Goal: Task Accomplishment & Management: Use online tool/utility

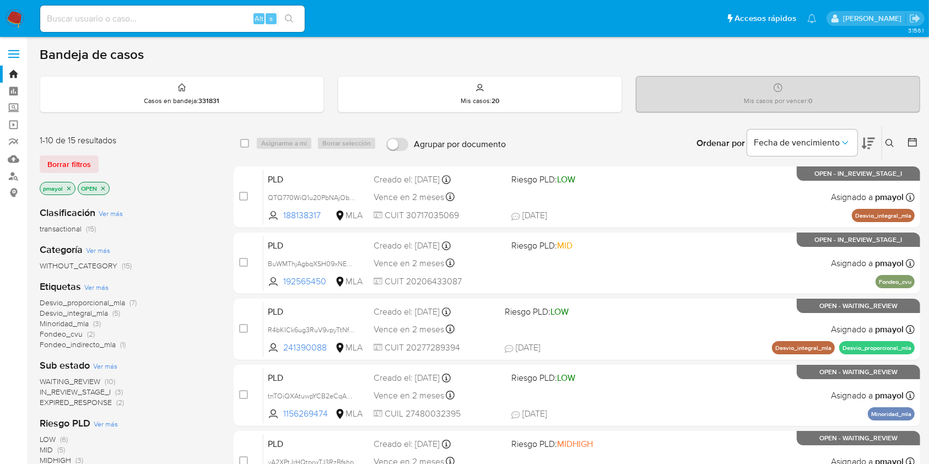
click at [181, 21] on input at bounding box center [172, 19] width 264 height 14
paste input "rln7p0bfGXfQhSMyrUPL4UKS"
type input "rln7p0bfGXfQhSMyrUPL4UKS"
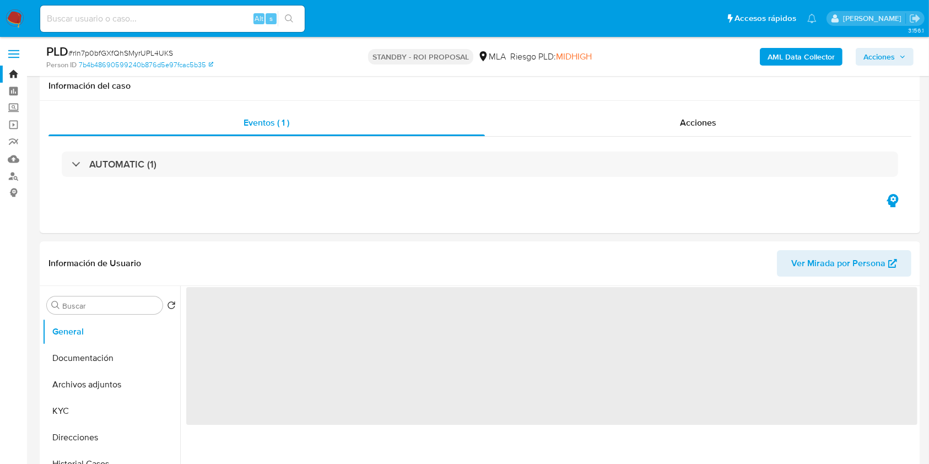
scroll to position [169, 0]
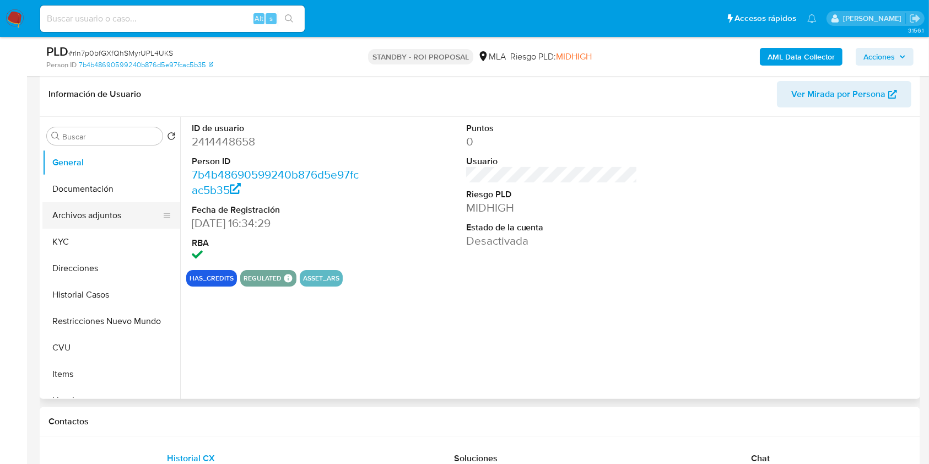
click at [95, 223] on button "Archivos adjuntos" at bounding box center [106, 215] width 129 height 26
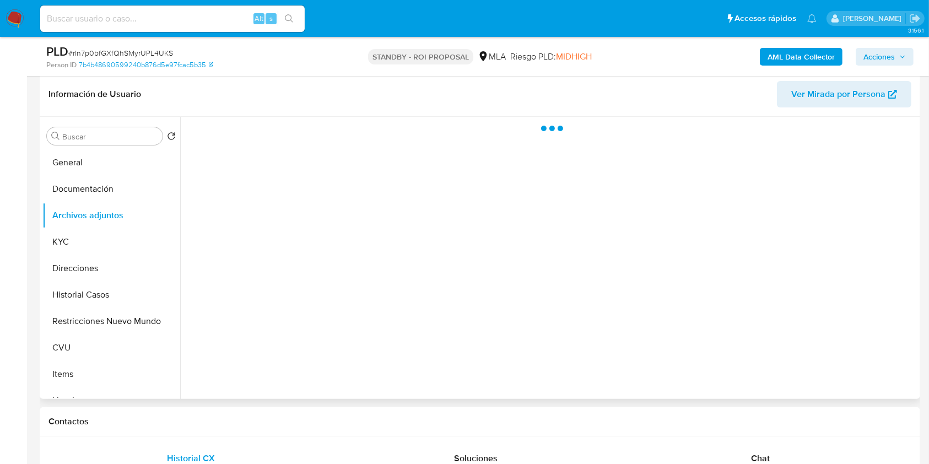
select select "10"
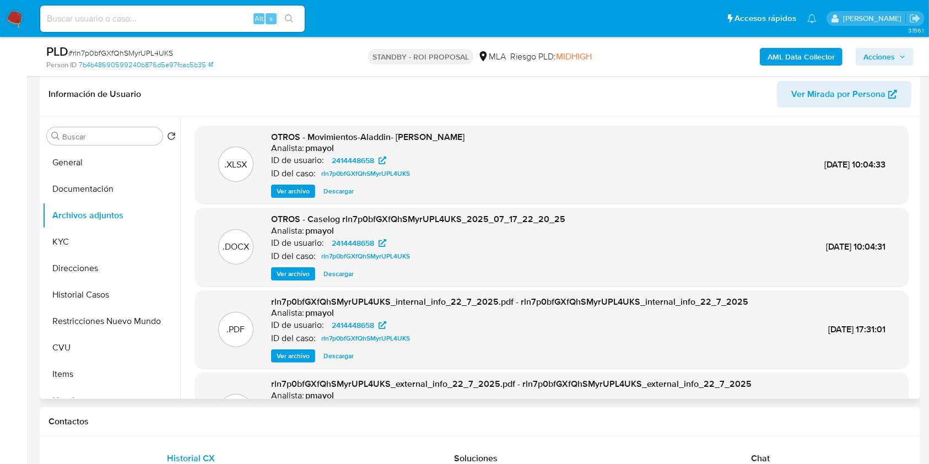
click at [333, 273] on span "Descargar" at bounding box center [338, 273] width 30 height 11
click at [220, 14] on input at bounding box center [172, 19] width 264 height 14
paste input "PFh73aDZuGx6cbSeo3R9usFc"
type input "PFh73aDZuGx6cbSeo3R9usFc"
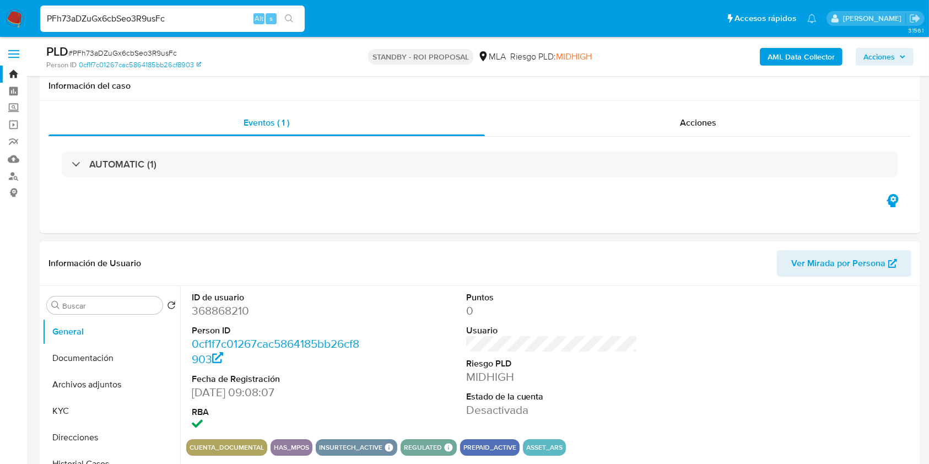
scroll to position [150, 0]
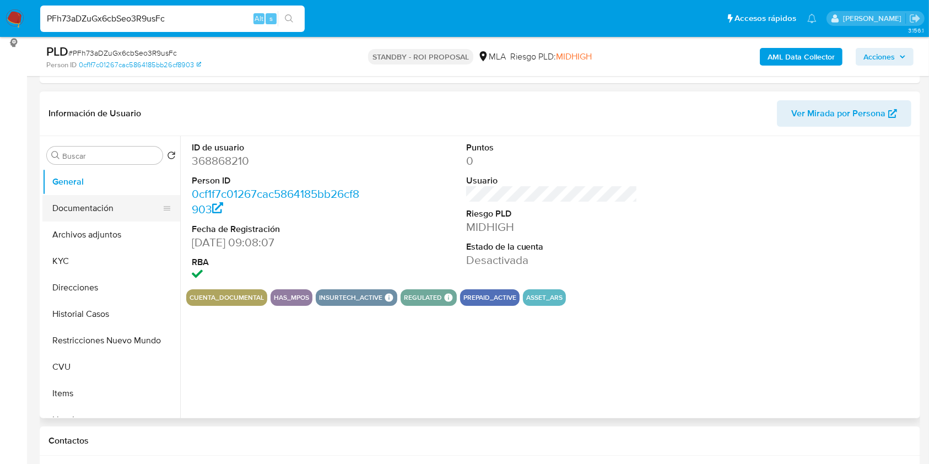
select select "10"
click at [76, 231] on button "Archivos adjuntos" at bounding box center [106, 235] width 129 height 26
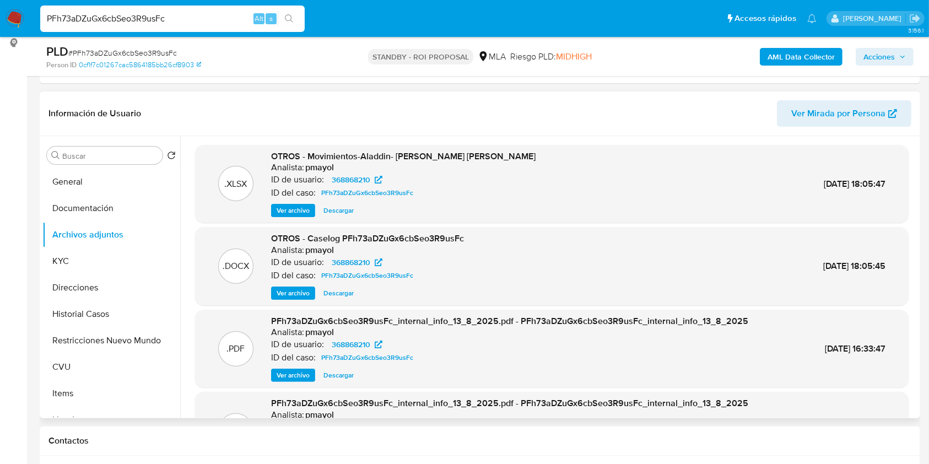
click at [342, 293] on span "Descargar" at bounding box center [338, 293] width 30 height 11
click at [195, 28] on div "PFh73aDZuGx6cbSeo3R9usFc Alt s" at bounding box center [172, 19] width 264 height 26
click at [189, 17] on input "PFh73aDZuGx6cbSeo3R9usFc" at bounding box center [172, 19] width 264 height 14
paste input "p41cBEOi7zq9zSpOzFZGgflY"
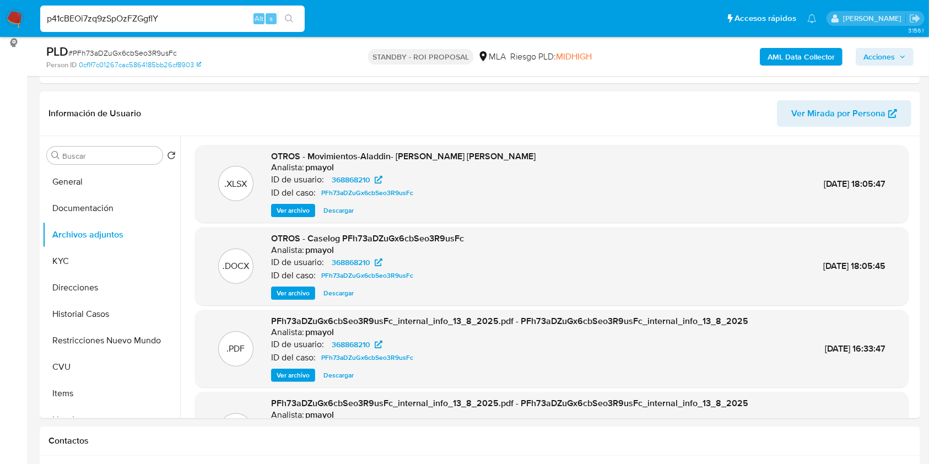
type input "p41cBEOi7zq9zSpOzFZGgflY"
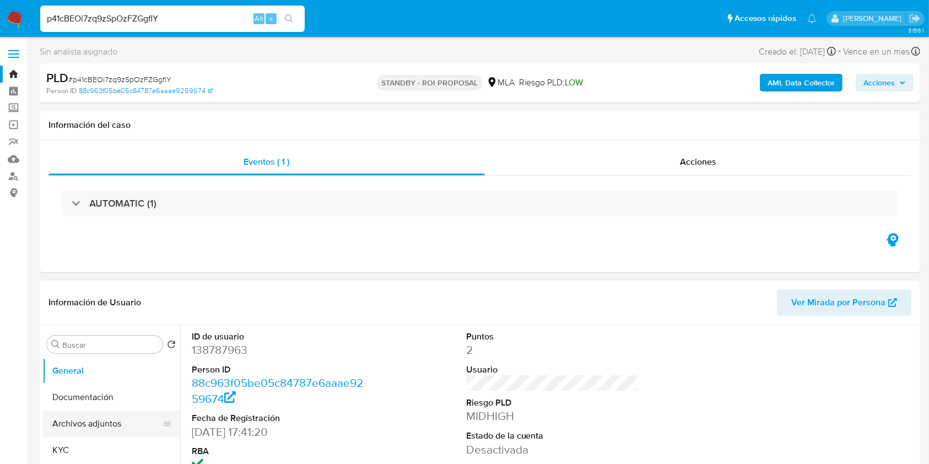
click at [69, 426] on button "Archivos adjuntos" at bounding box center [106, 423] width 129 height 26
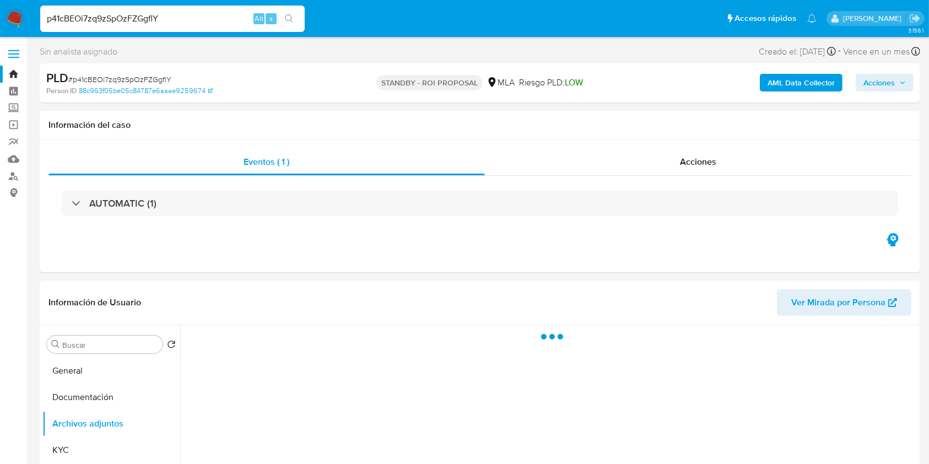
select select "10"
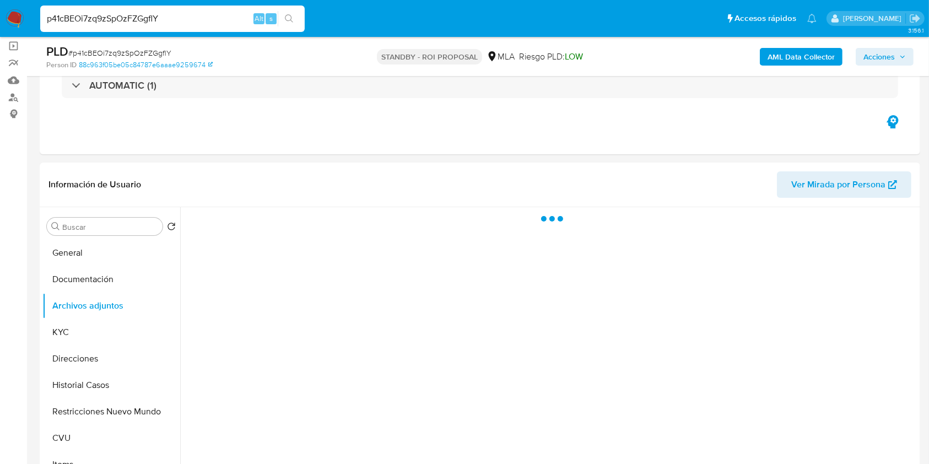
scroll to position [93, 0]
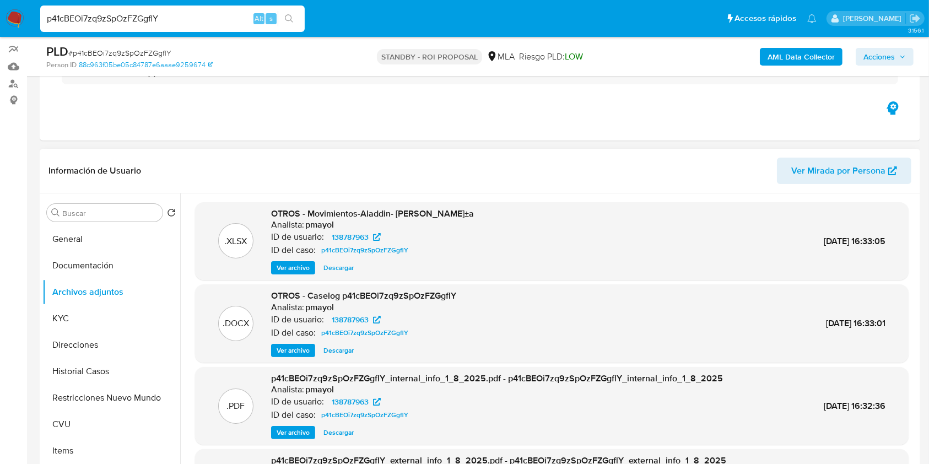
click at [345, 349] on span "Descargar" at bounding box center [338, 350] width 30 height 11
click at [192, 21] on input "p41cBEOi7zq9zSpOzFZGgflY" at bounding box center [172, 19] width 264 height 14
paste input "i4hJqC8la46KanuiCdEoEoKO"
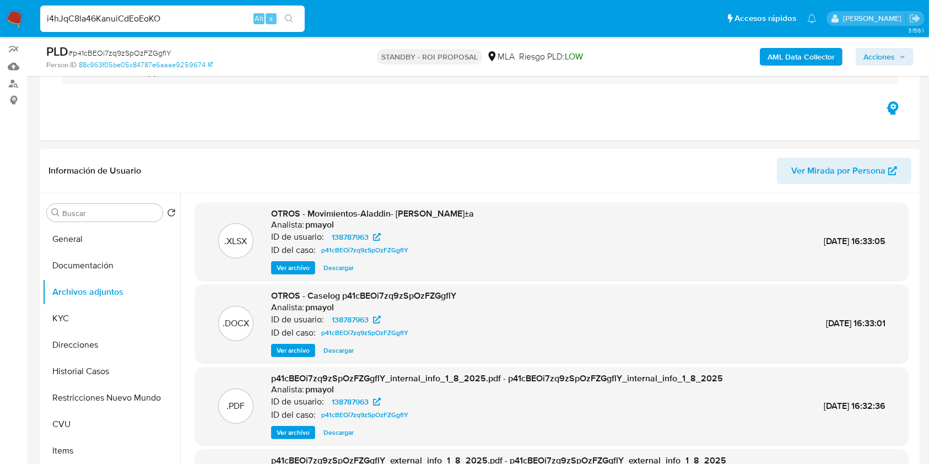
type input "i4hJqC8la46KanuiCdEoEoKO"
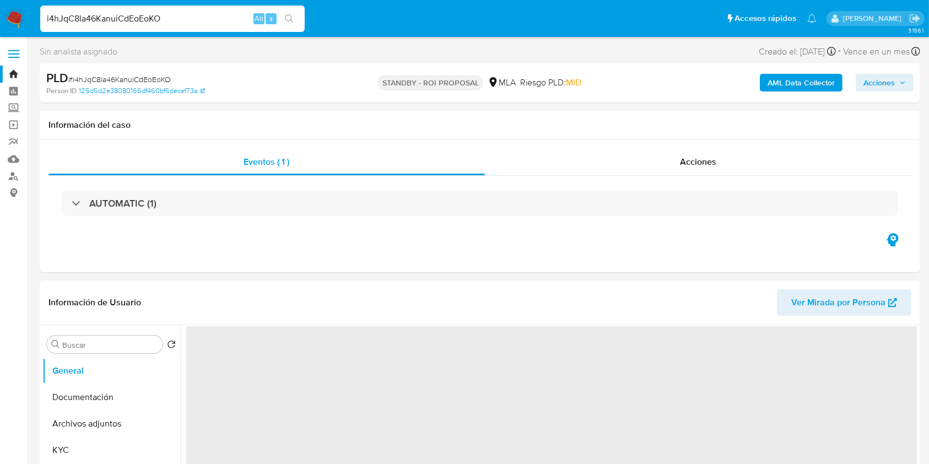
scroll to position [101, 0]
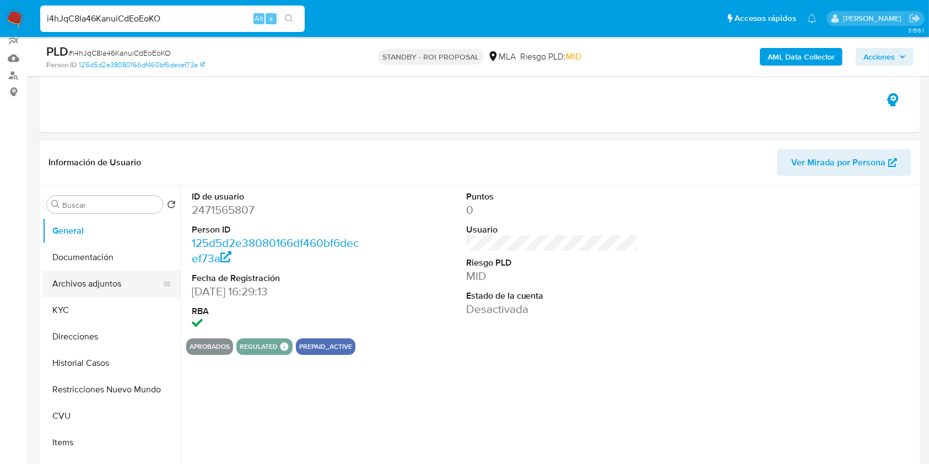
select select "10"
click at [90, 280] on button "Archivos adjuntos" at bounding box center [106, 284] width 129 height 26
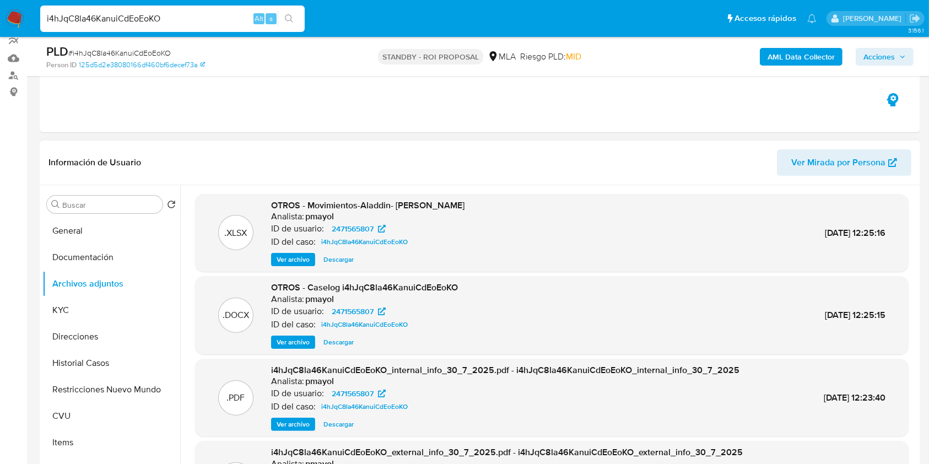
click at [332, 342] on span "Descargar" at bounding box center [338, 342] width 30 height 11
click at [194, 20] on input "i4hJqC8la46KanuiCdEoEoKO" at bounding box center [172, 19] width 264 height 14
paste input "NGYJjEbFJa801khTi0q0Ipdn"
type input "NGYJjEbFJa801khTi0q0Ipdn"
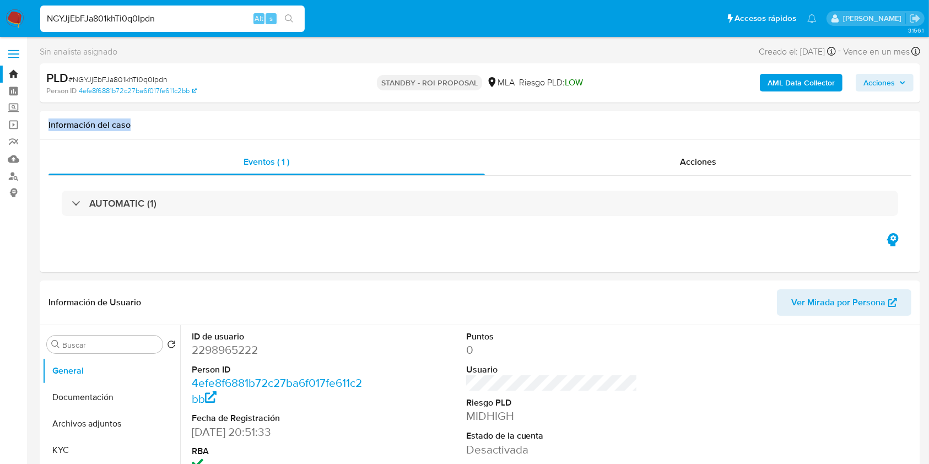
drag, startPoint x: 868, startPoint y: 126, endPoint x: 939, endPoint y: 90, distance: 79.6
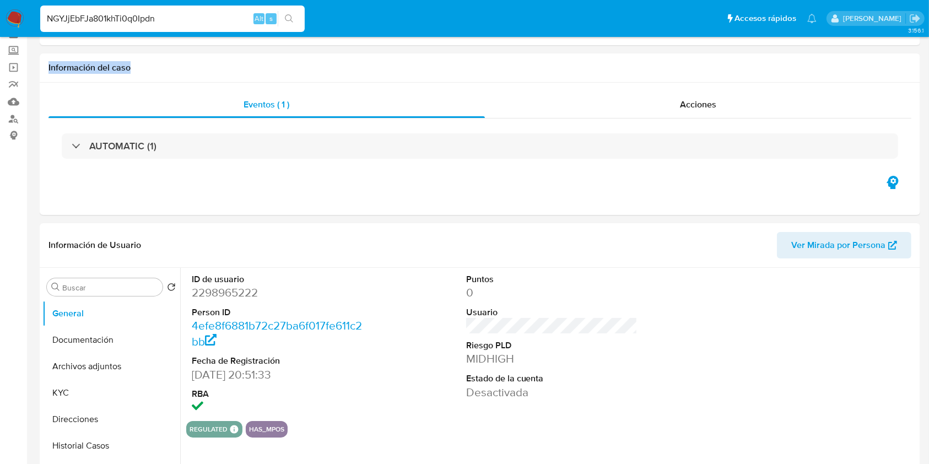
select select "10"
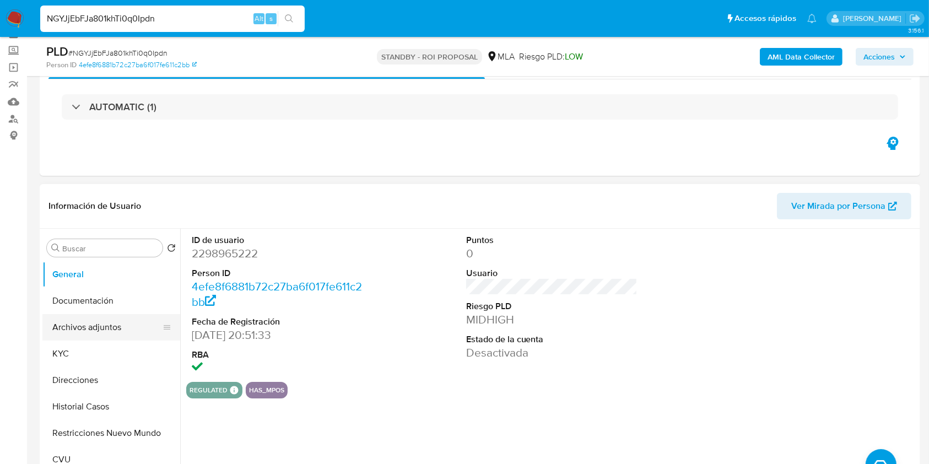
click at [111, 321] on button "Archivos adjuntos" at bounding box center [106, 327] width 129 height 26
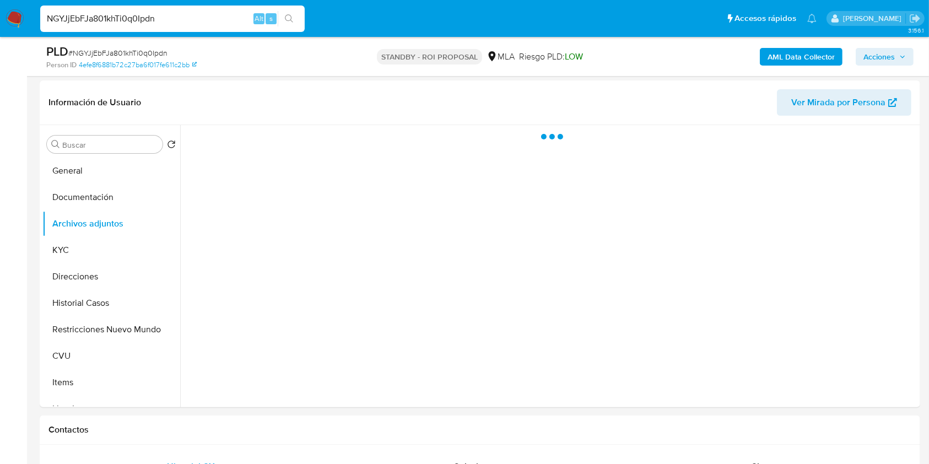
scroll to position [172, 0]
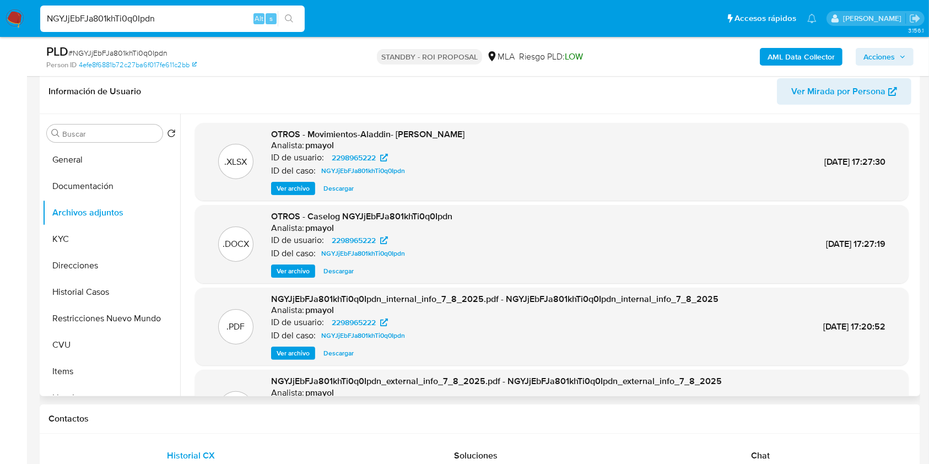
click at [331, 272] on span "Descargar" at bounding box center [338, 271] width 30 height 11
click at [20, 15] on img at bounding box center [15, 18] width 19 height 19
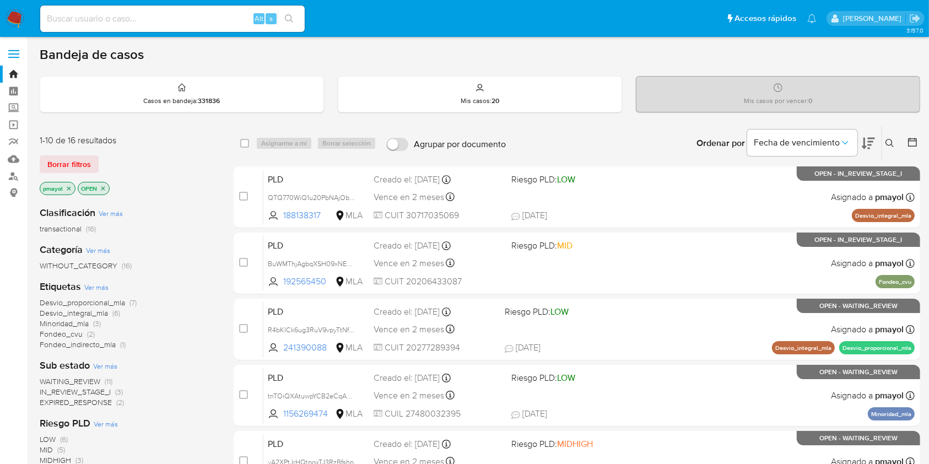
click at [190, 17] on input at bounding box center [172, 19] width 264 height 14
paste input "YwURIVumDz65cqe14Nk0UQey"
type input "YwURIVumDz65cqe14Nk0UQey"
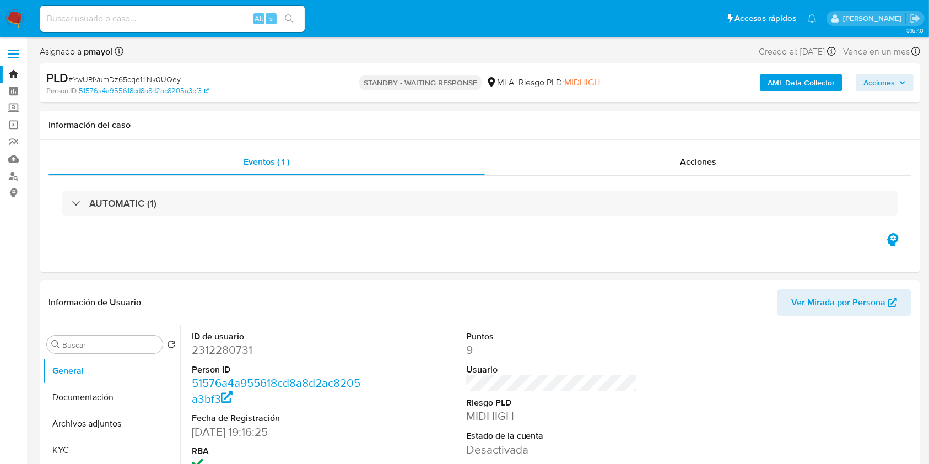
select select "10"
click at [216, 12] on input at bounding box center [172, 19] width 264 height 14
paste input "9URbrh41AGq2gcxDxPwaVJ5C"
type input "9URbrh41AGq2gcxDxPwaVJ5C"
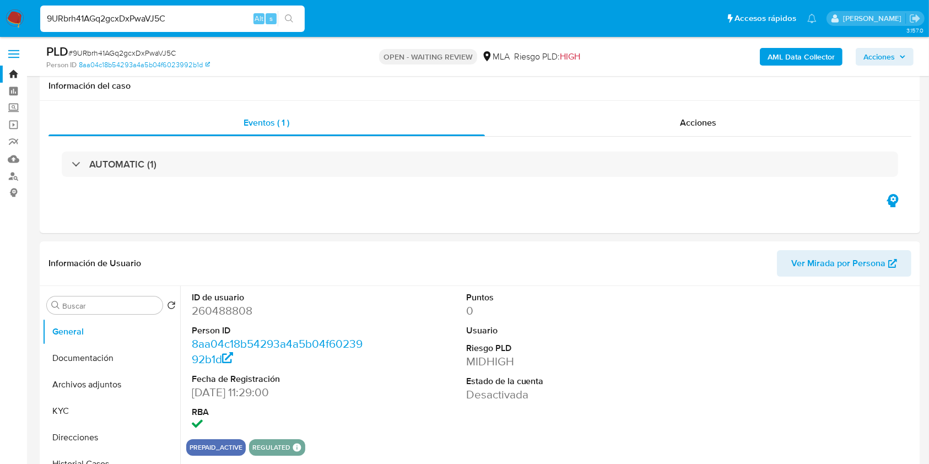
scroll to position [374, 0]
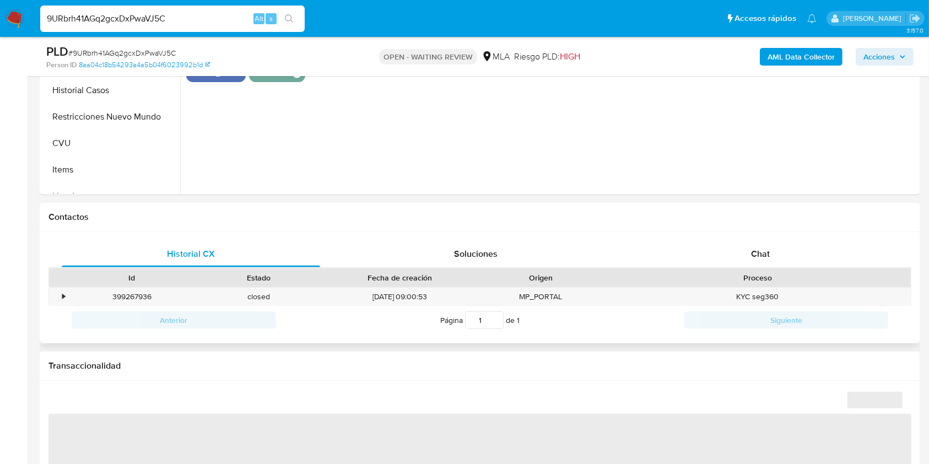
select select "10"
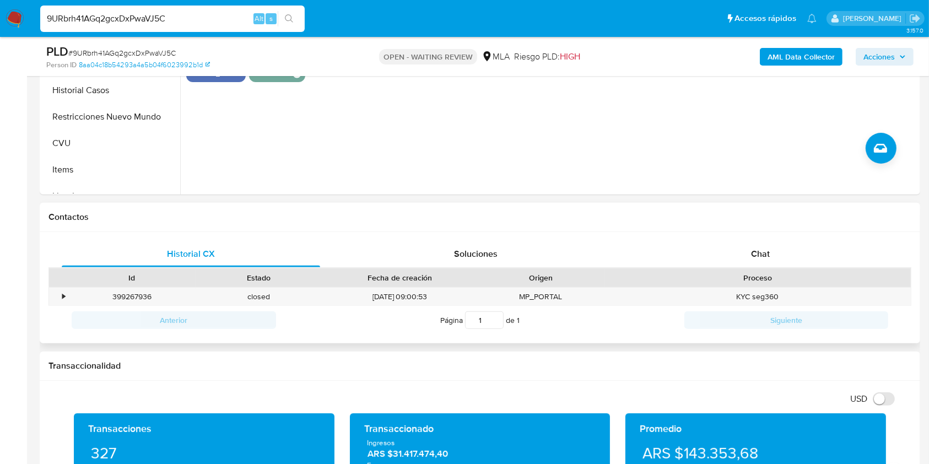
click at [767, 268] on div "Proceso" at bounding box center [757, 277] width 306 height 19
click at [767, 264] on div "Chat" at bounding box center [760, 254] width 258 height 26
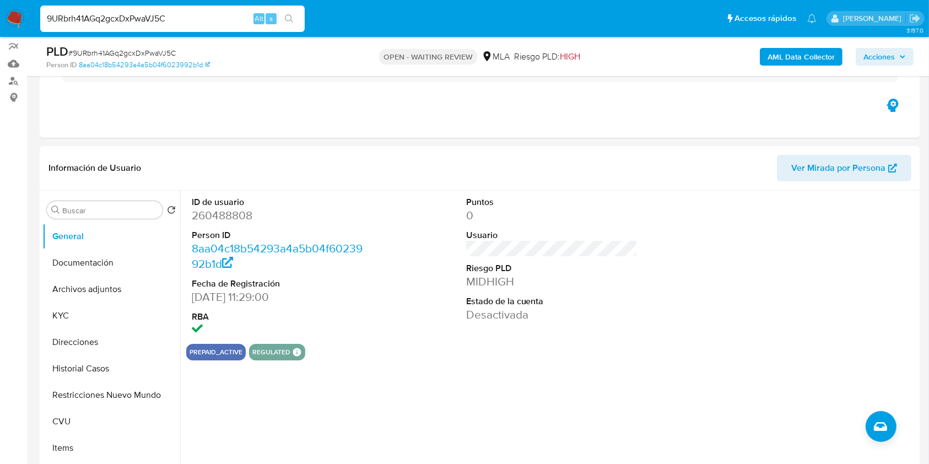
scroll to position [9, 0]
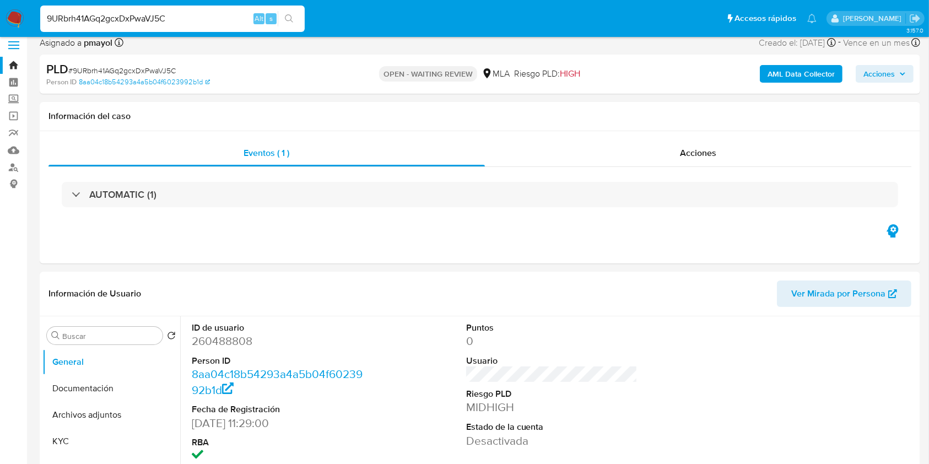
click at [10, 12] on img at bounding box center [15, 18] width 19 height 19
